Goal: Communication & Community: Ask a question

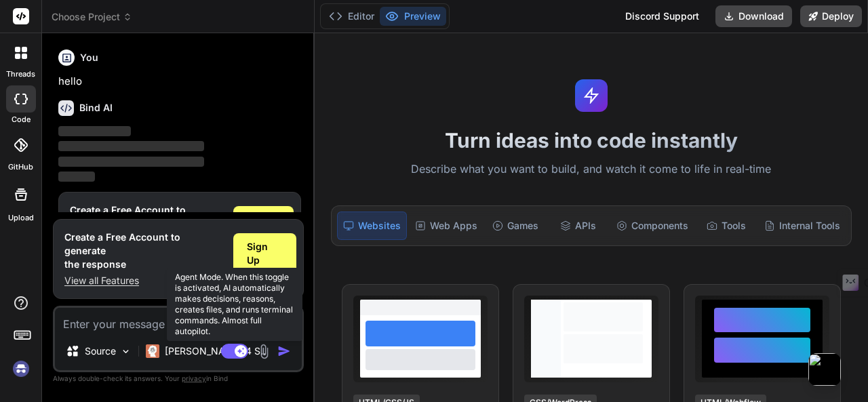
scroll to position [45, 0]
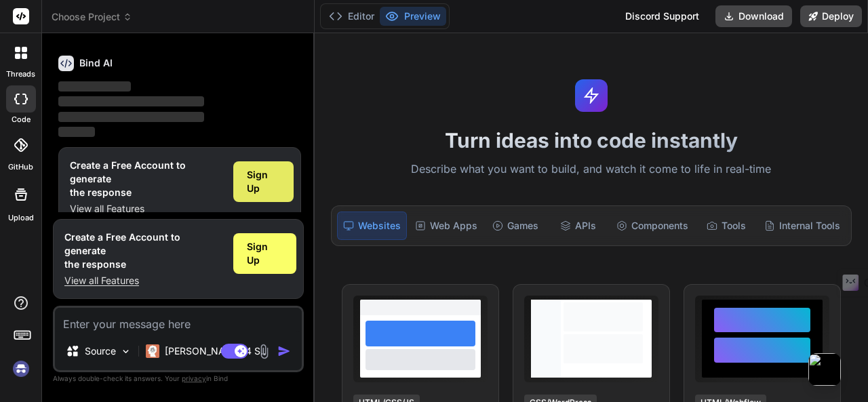
click at [265, 184] on span "Sign Up" at bounding box center [263, 181] width 33 height 27
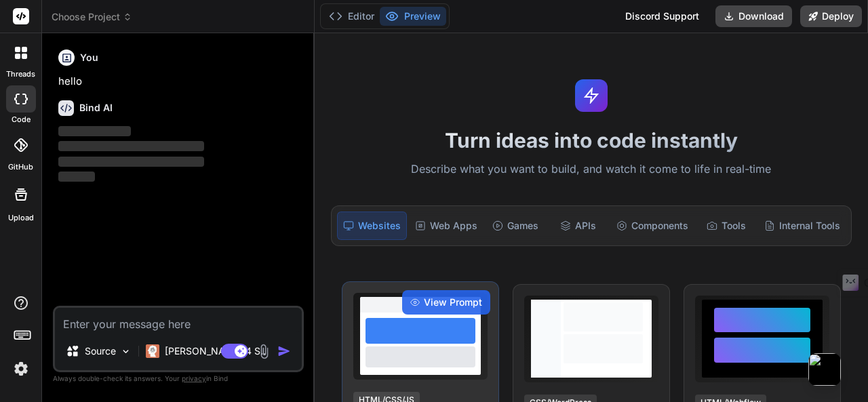
scroll to position [0, 0]
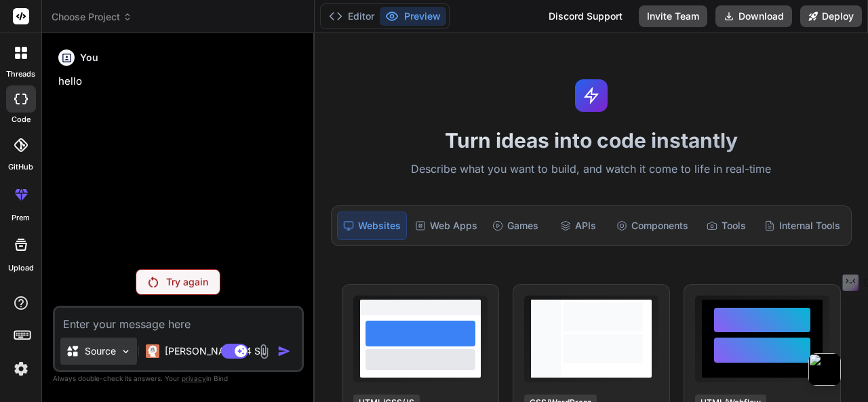
click at [111, 357] on p "Source" at bounding box center [100, 351] width 31 height 14
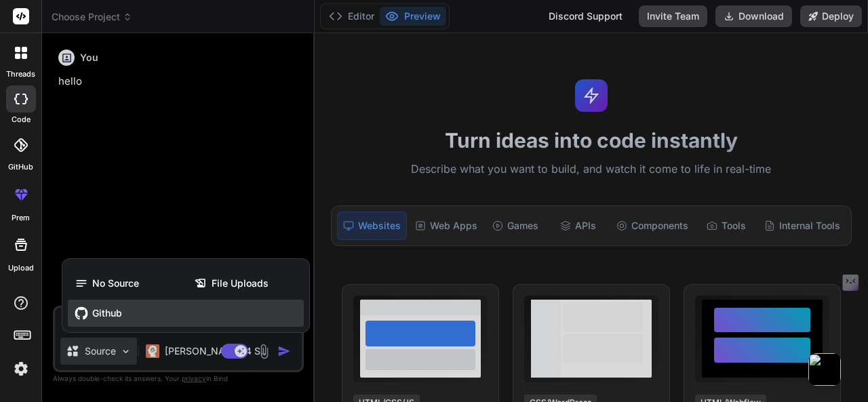
click at [100, 302] on div "Github" at bounding box center [186, 313] width 236 height 27
type textarea "x"
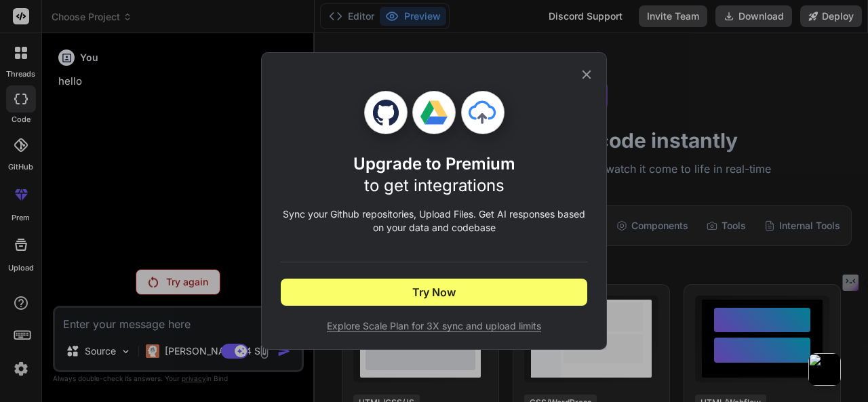
click at [583, 74] on icon at bounding box center [586, 74] width 15 height 15
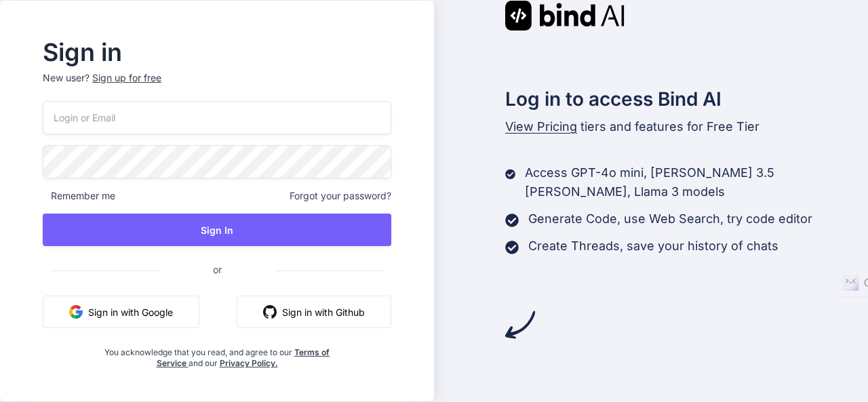
click at [183, 312] on button "Sign in with Google" at bounding box center [121, 312] width 157 height 33
